Goal: Navigation & Orientation: Find specific page/section

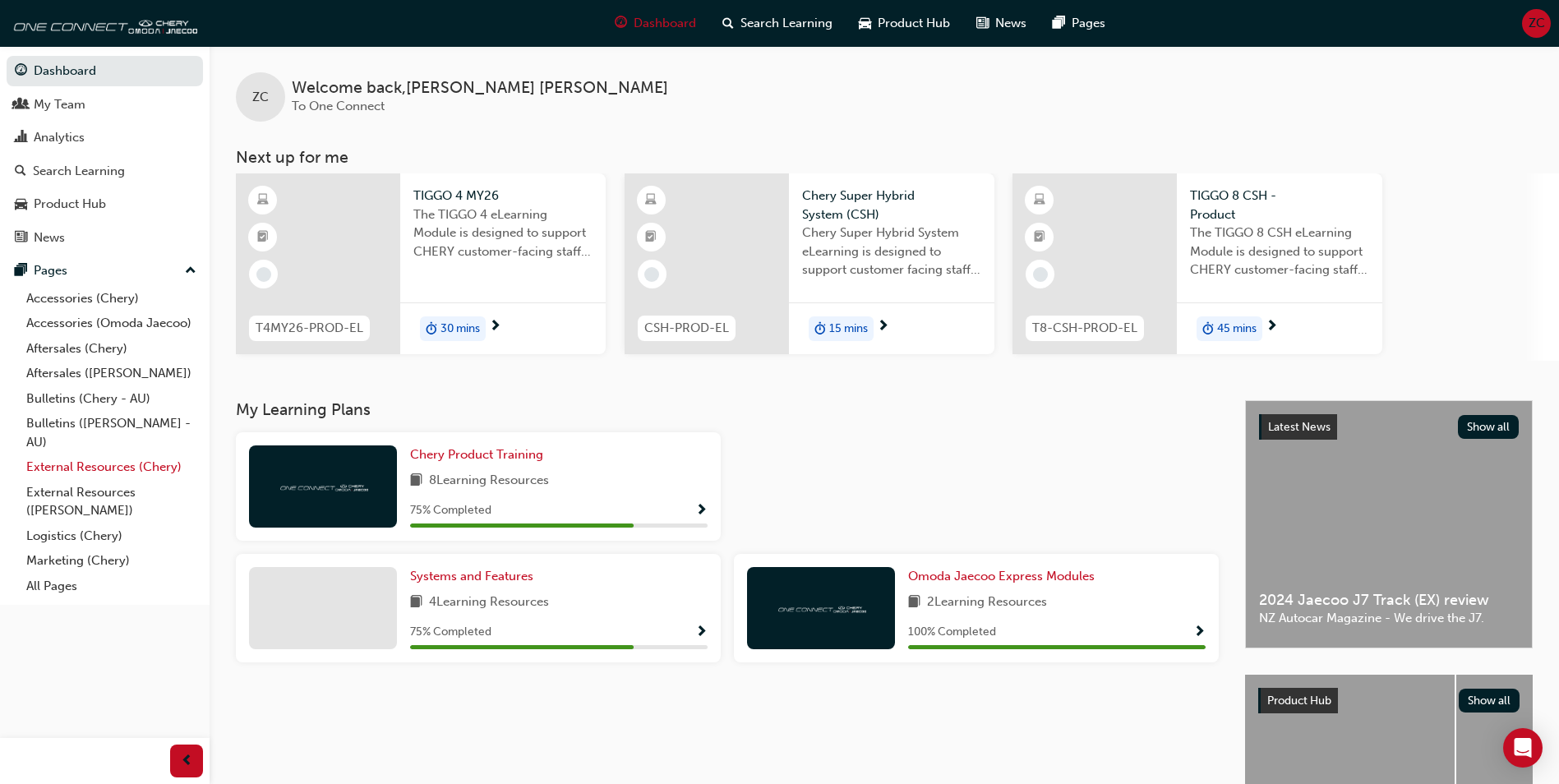
click at [102, 469] on link "External Resources (Chery)" at bounding box center [111, 468] width 183 height 26
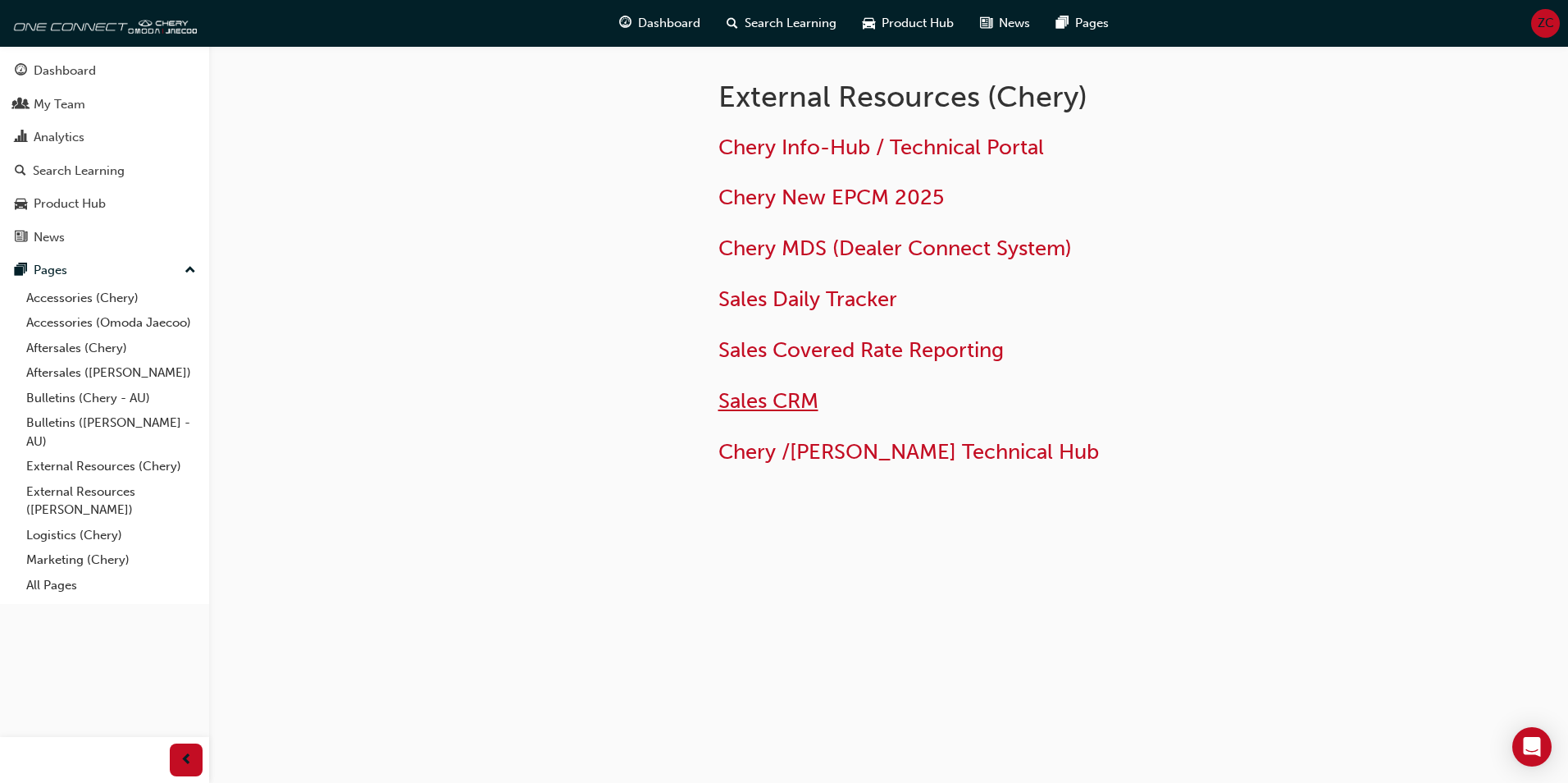
click at [791, 400] on span "Sales CRM" at bounding box center [768, 401] width 100 height 26
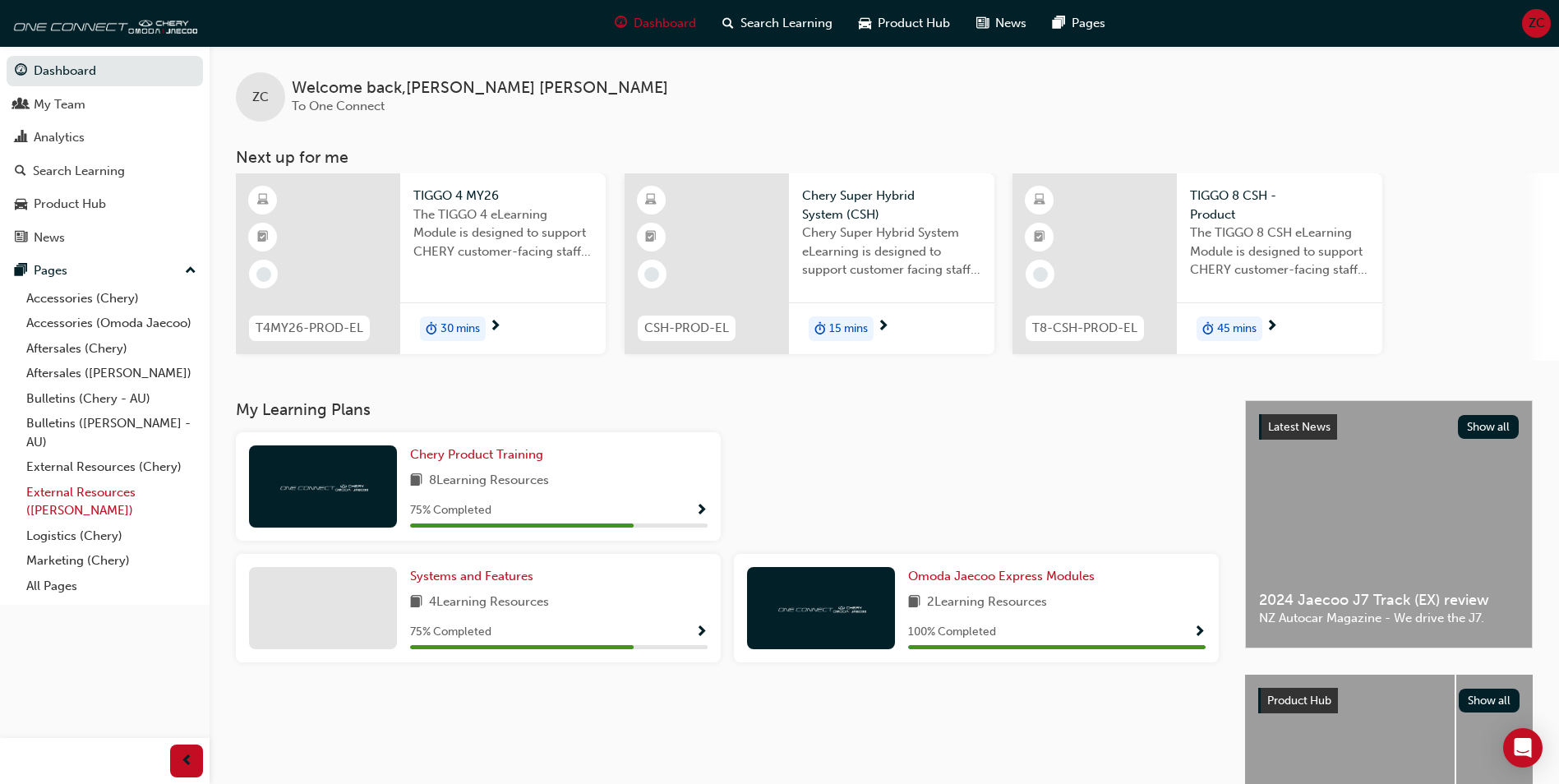
click at [147, 493] on link "External Resources ([PERSON_NAME])" at bounding box center [111, 501] width 183 height 44
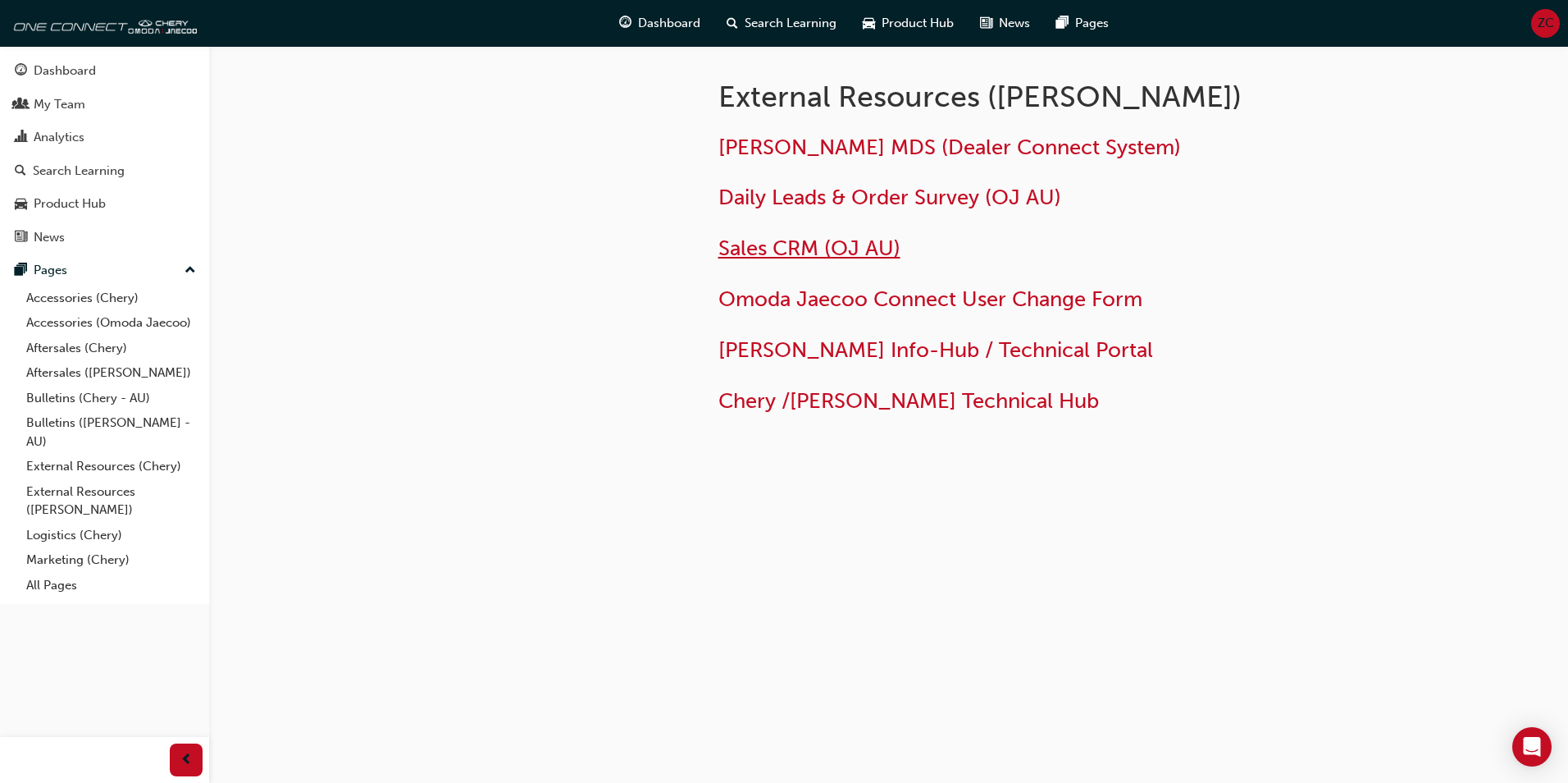
click at [863, 247] on span "Sales CRM (OJ AU)" at bounding box center [809, 248] width 182 height 26
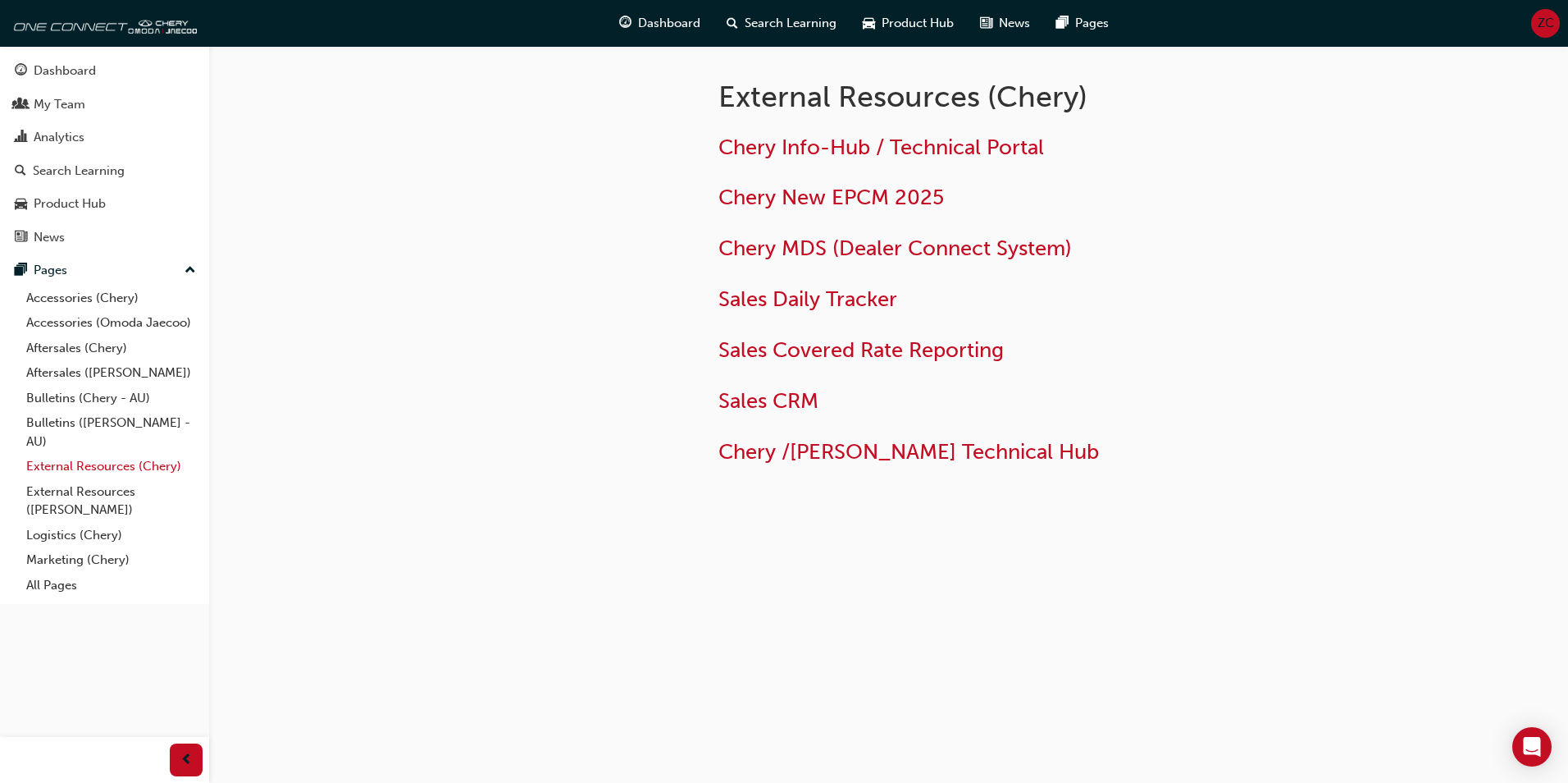
click at [113, 474] on link "External Resources (Chery)" at bounding box center [111, 467] width 183 height 26
click at [760, 405] on span "Sales CRM" at bounding box center [768, 401] width 100 height 26
